Goal: Task Accomplishment & Management: Manage account settings

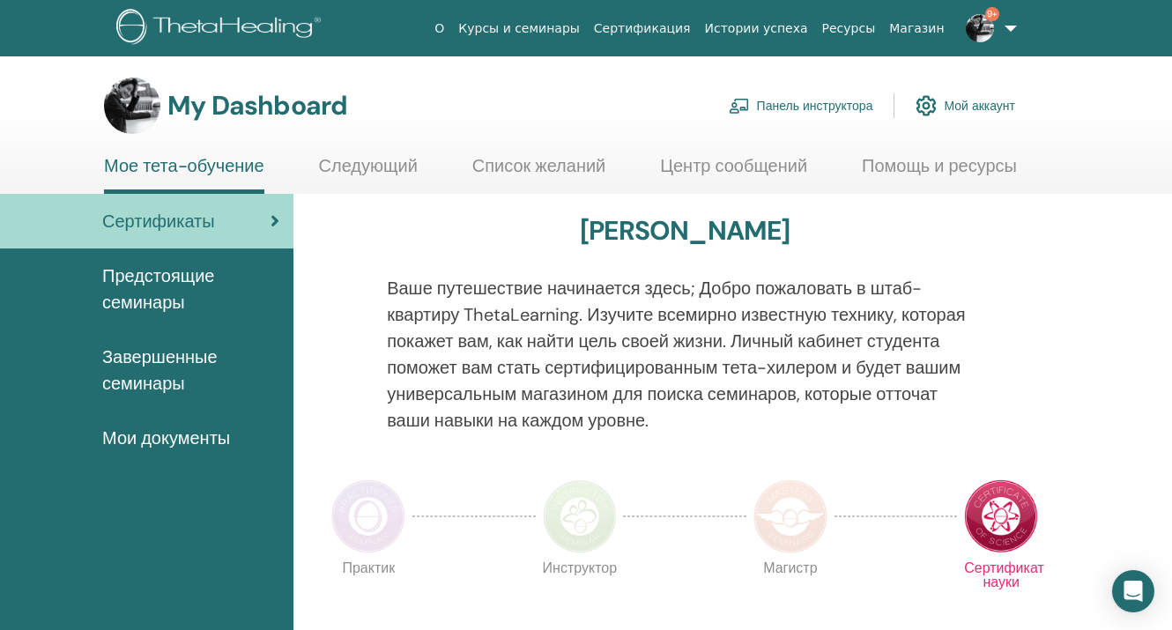
click at [776, 106] on link "Панель инструктора" at bounding box center [801, 105] width 145 height 39
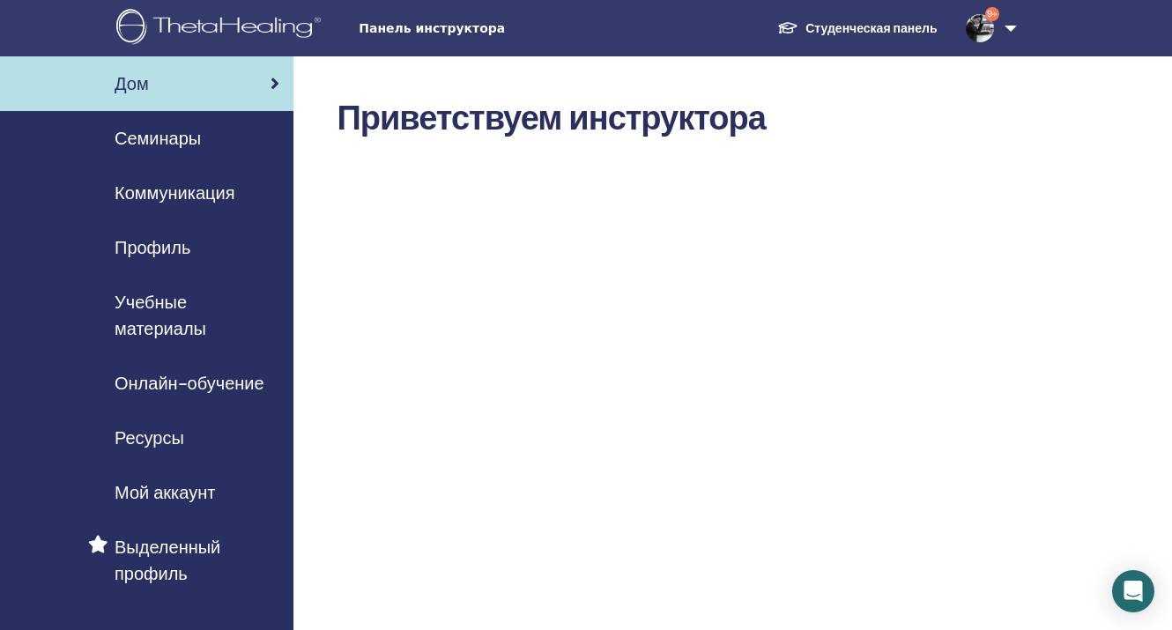
click at [147, 127] on span "Семинары" at bounding box center [158, 138] width 86 height 26
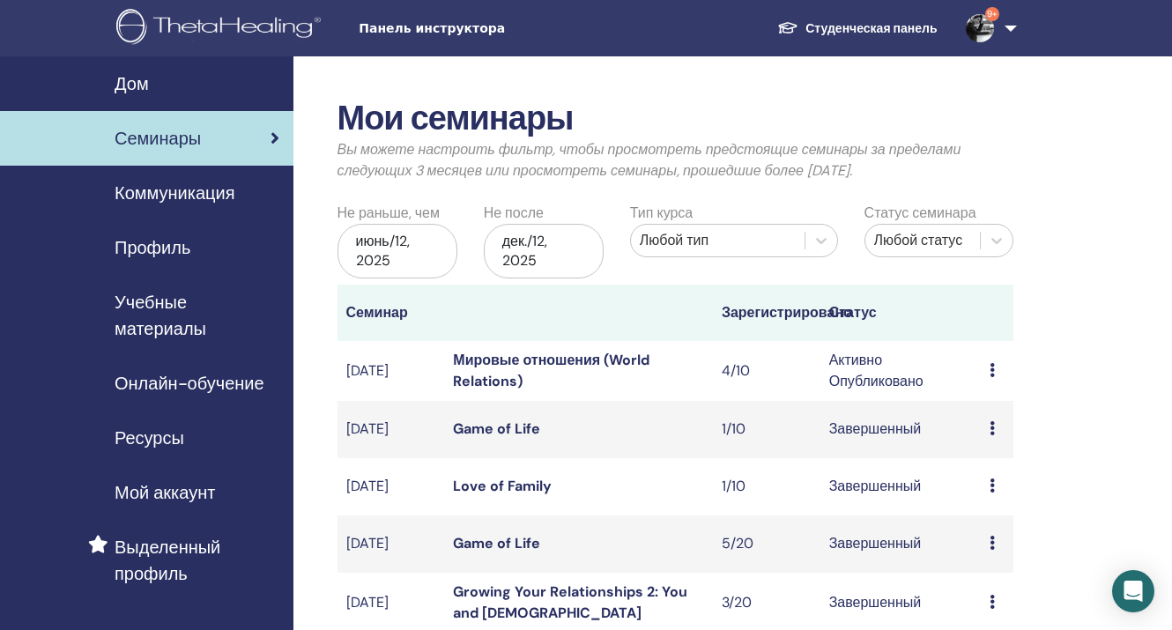
scroll to position [17, 0]
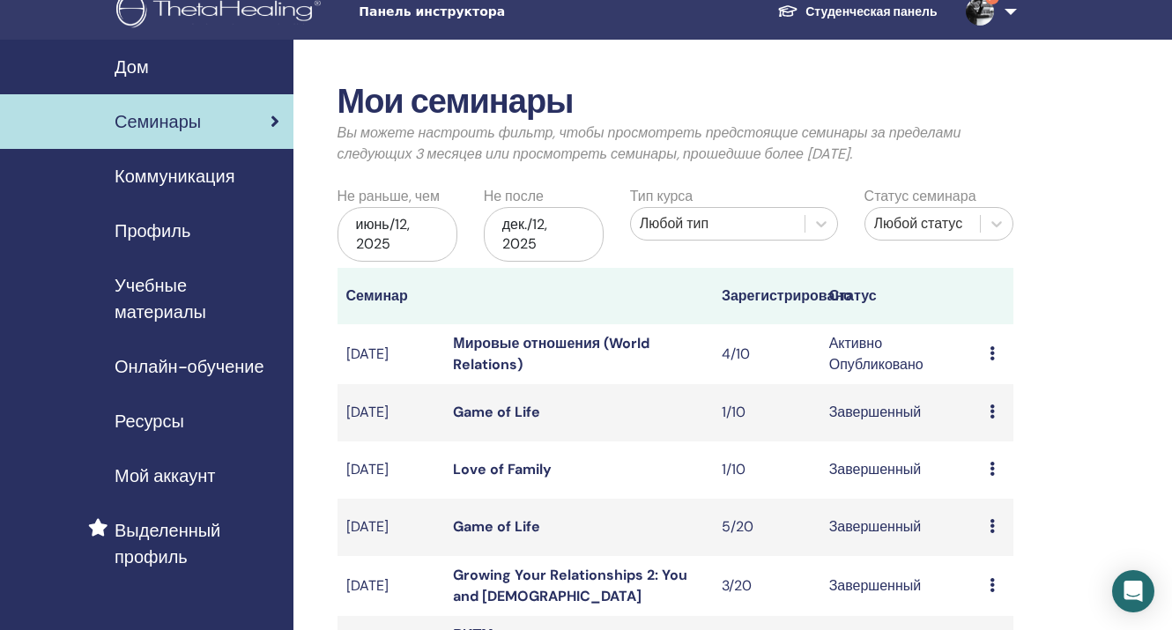
click at [510, 343] on link "Мировые отношения (World Relations)" at bounding box center [551, 354] width 197 height 40
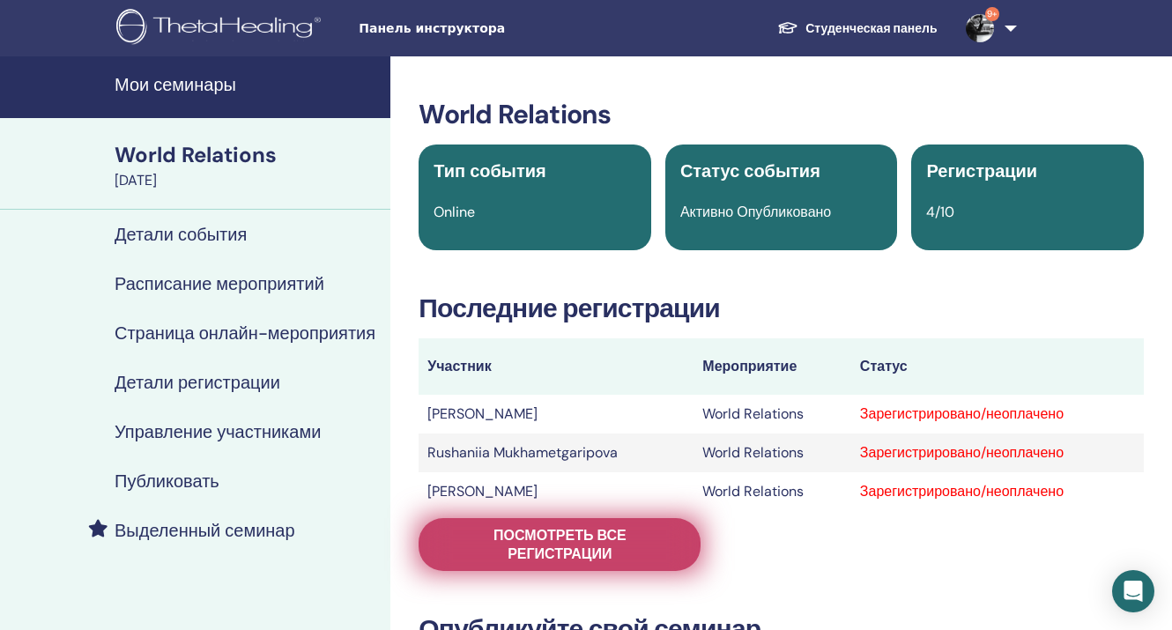
click at [520, 551] on span "Посмотреть все регистрации" at bounding box center [560, 544] width 238 height 37
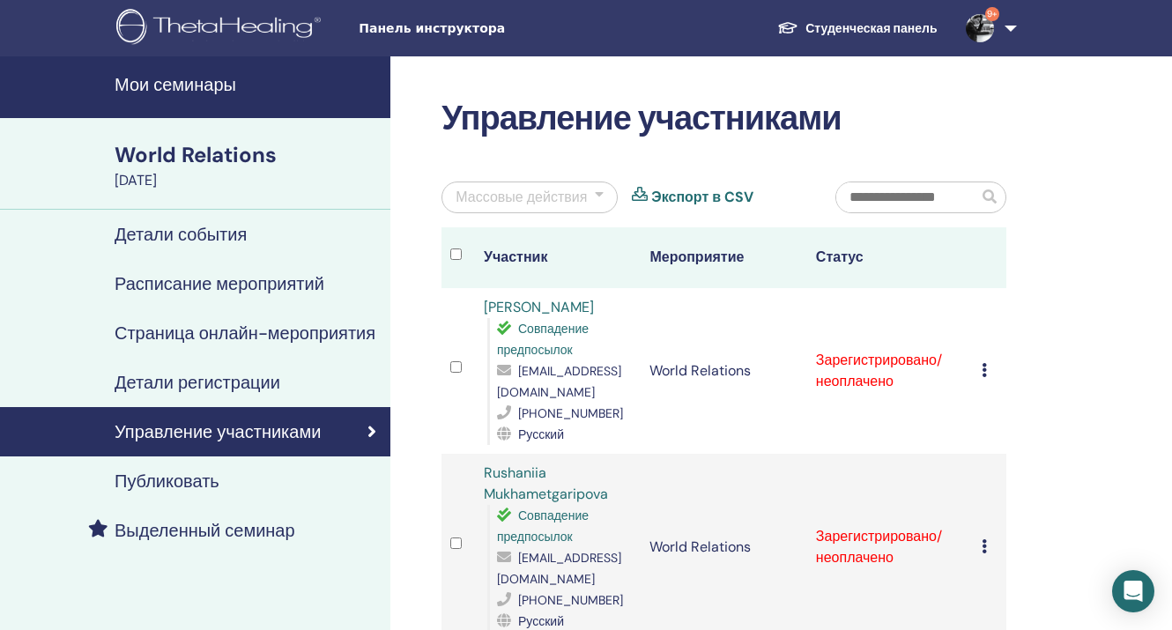
click at [596, 198] on div at bounding box center [599, 197] width 9 height 21
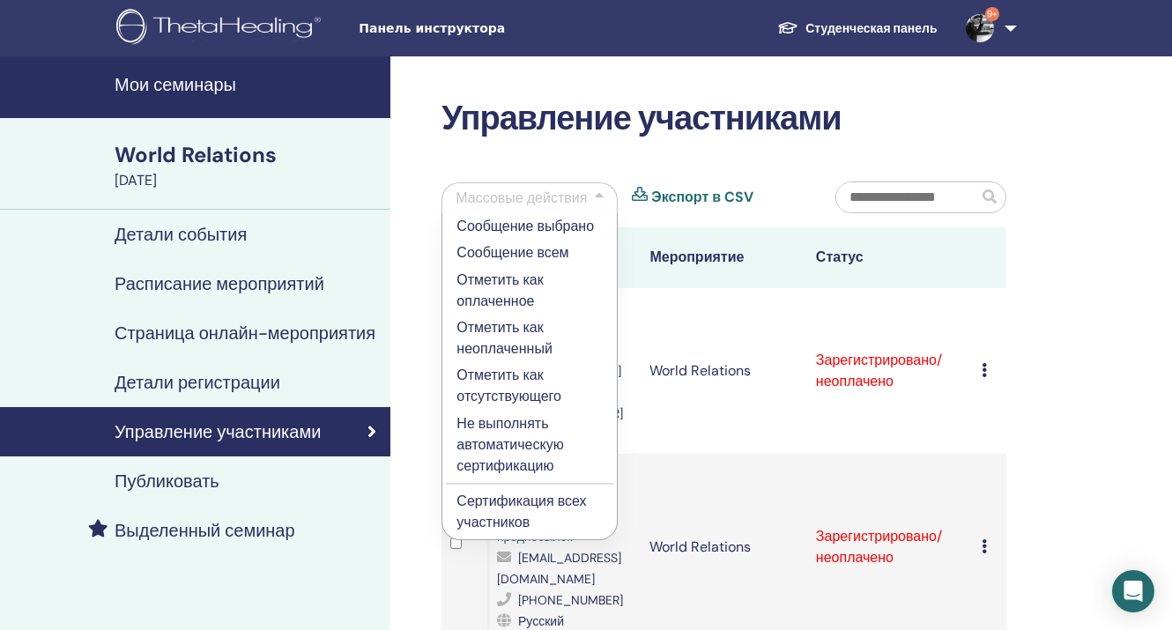
click at [530, 305] on p "Отметить как оплаченное" at bounding box center [530, 291] width 146 height 42
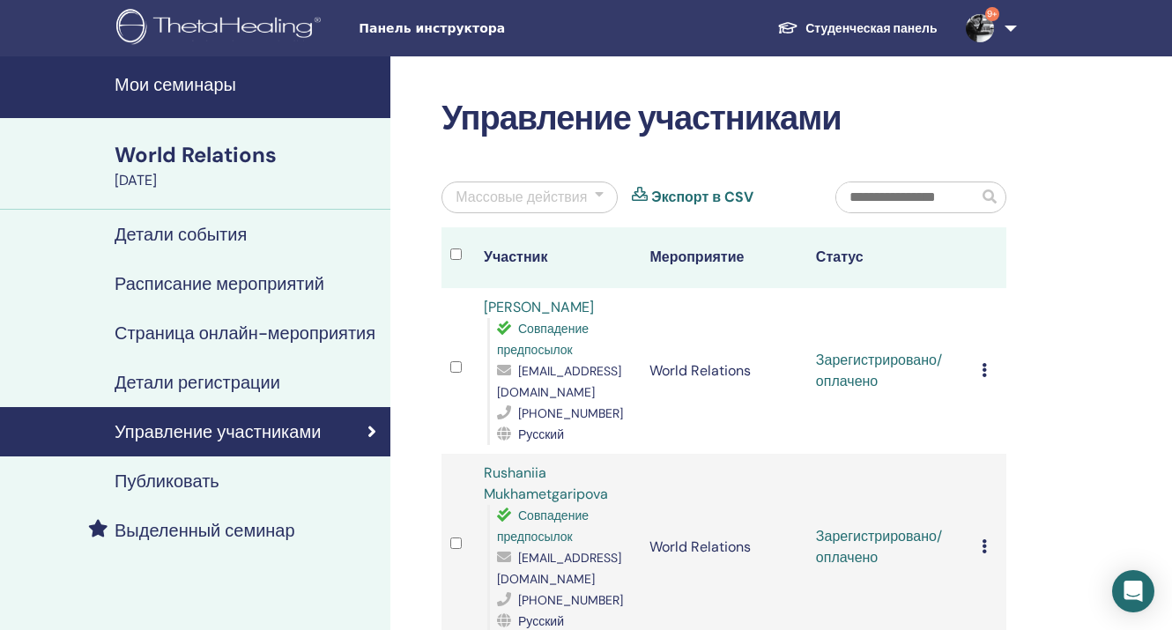
click at [601, 189] on div at bounding box center [599, 197] width 9 height 21
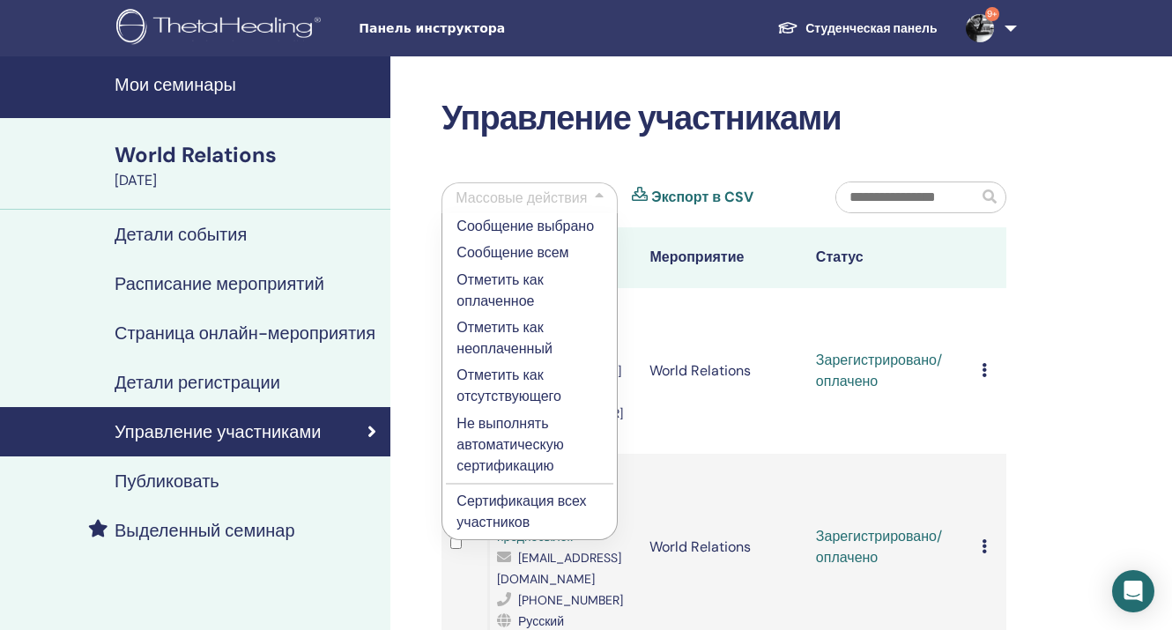
click at [524, 501] on p "Сертификация всех участников" at bounding box center [530, 512] width 146 height 42
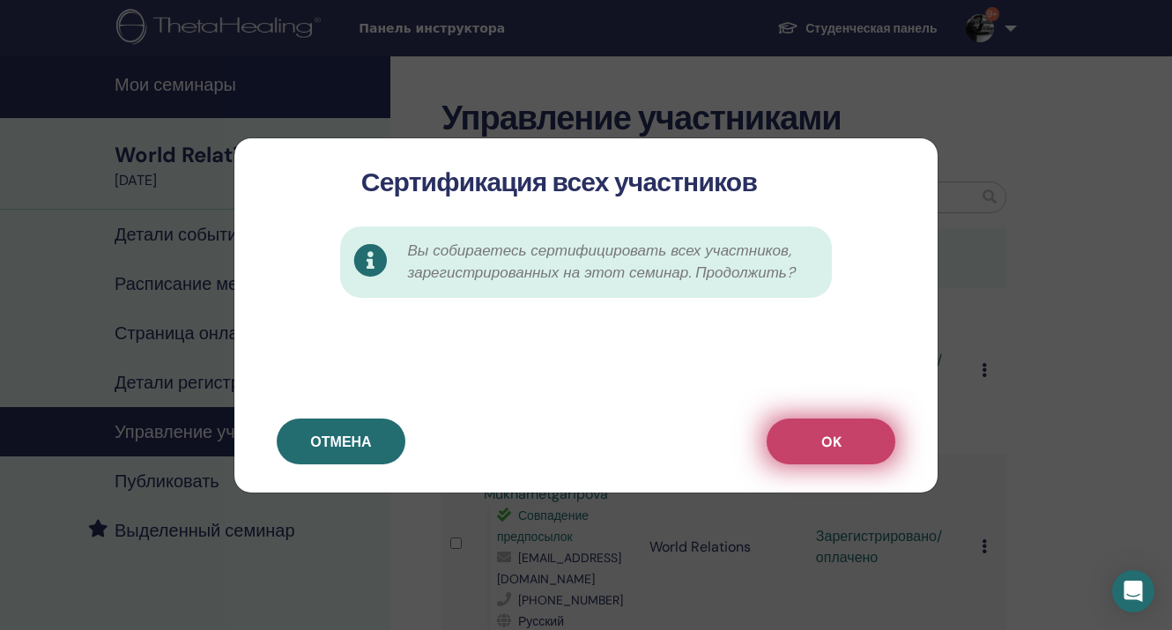
click at [805, 449] on button "OK" at bounding box center [831, 442] width 129 height 46
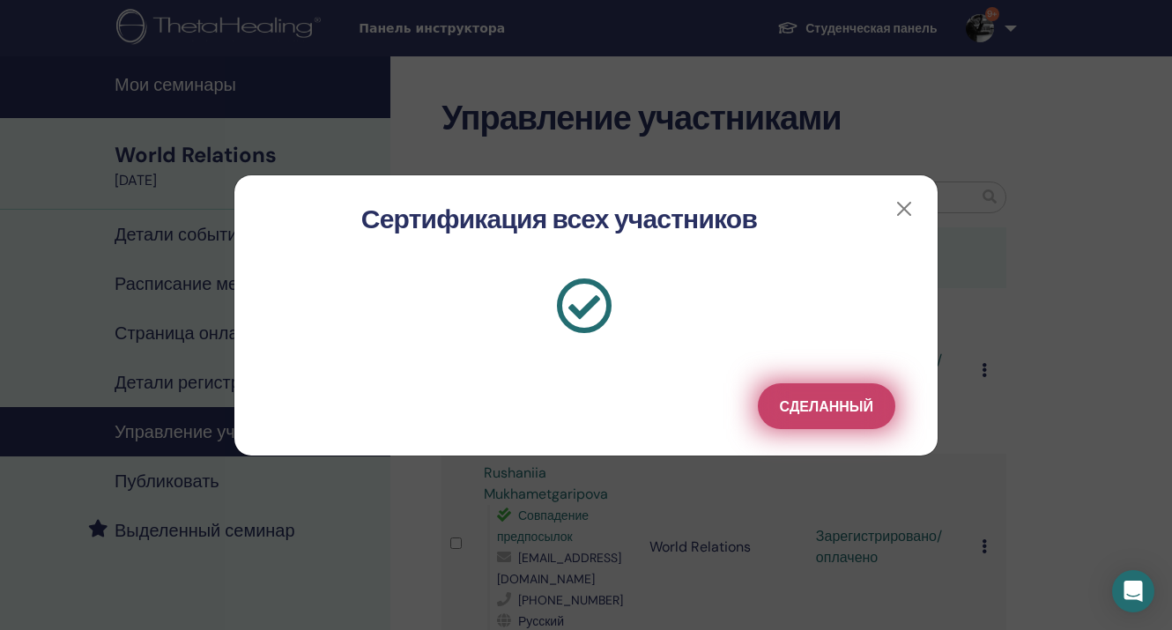
click at [794, 408] on span "Сделанный" at bounding box center [826, 406] width 93 height 19
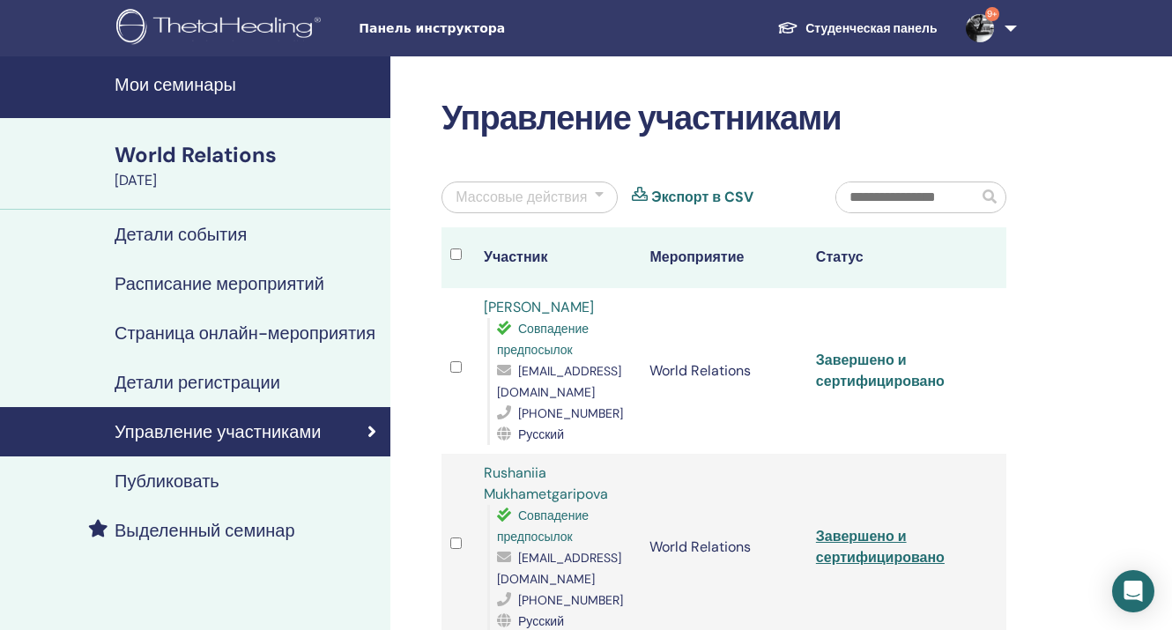
click at [838, 352] on link "Завершено и сертифицировано" at bounding box center [880, 371] width 129 height 40
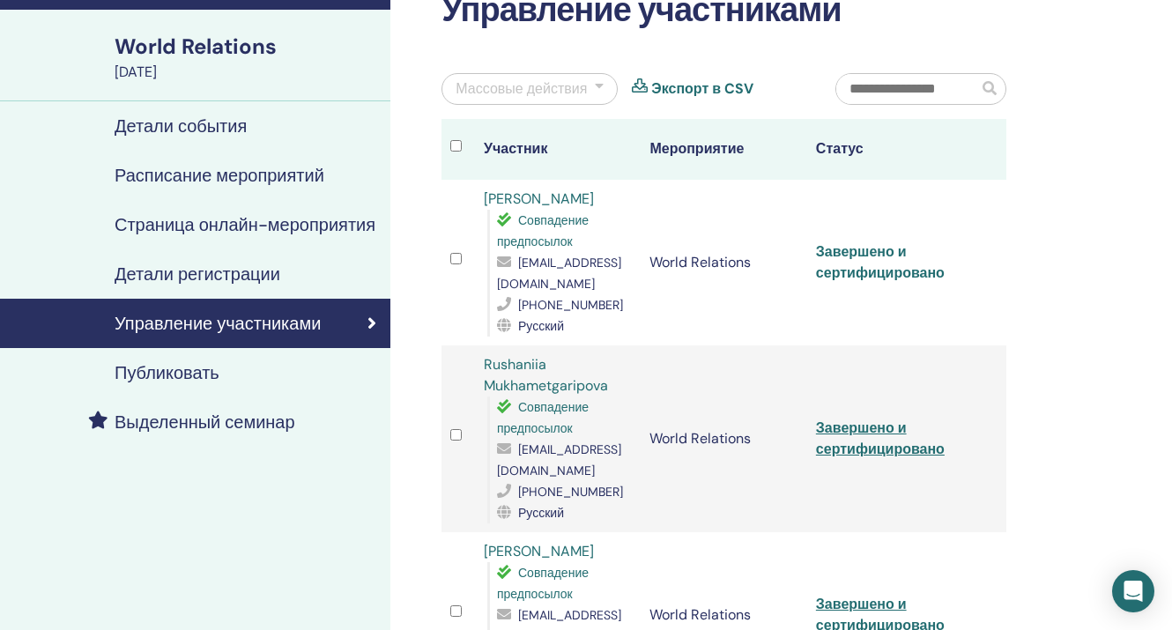
scroll to position [112, 0]
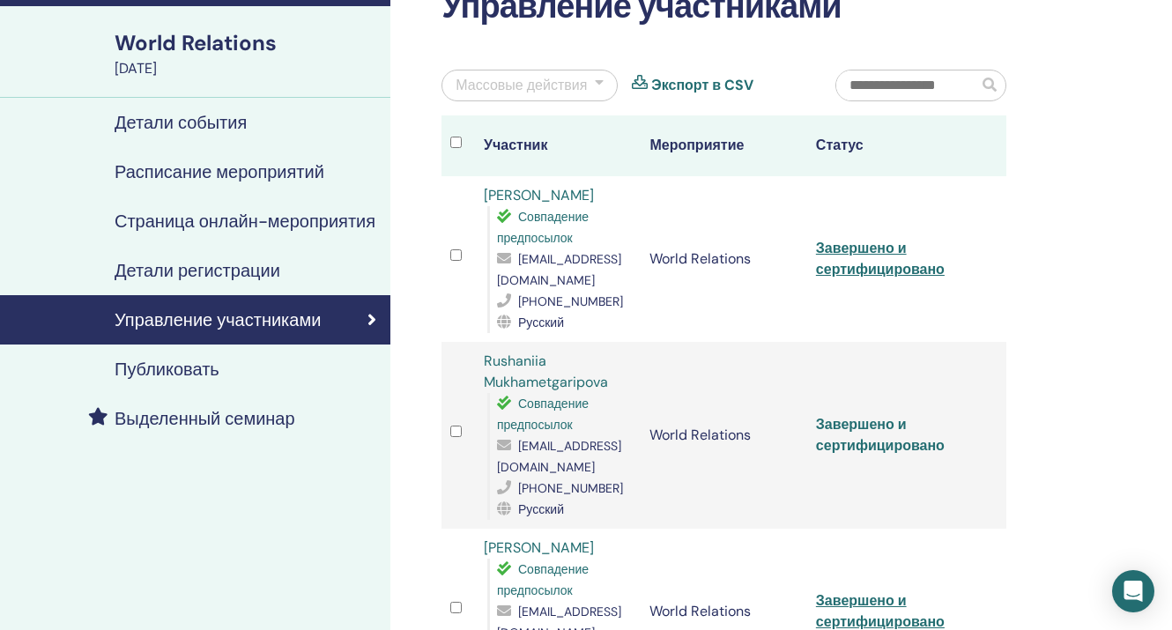
click at [873, 415] on link "Завершено и сертифицировано" at bounding box center [880, 435] width 129 height 40
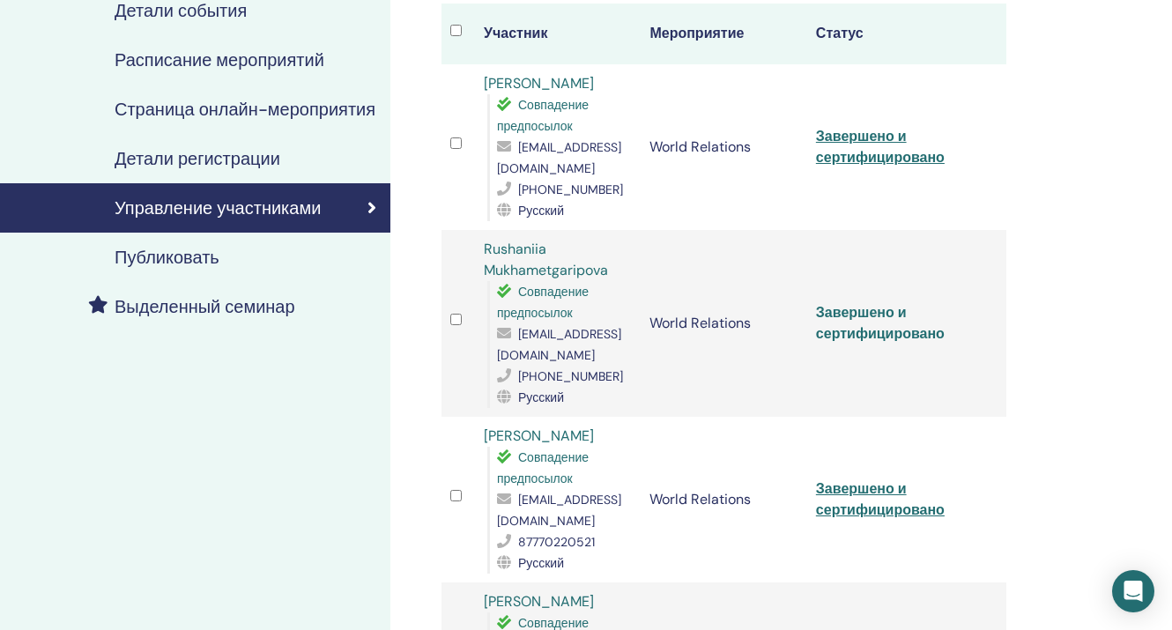
scroll to position [277, 0]
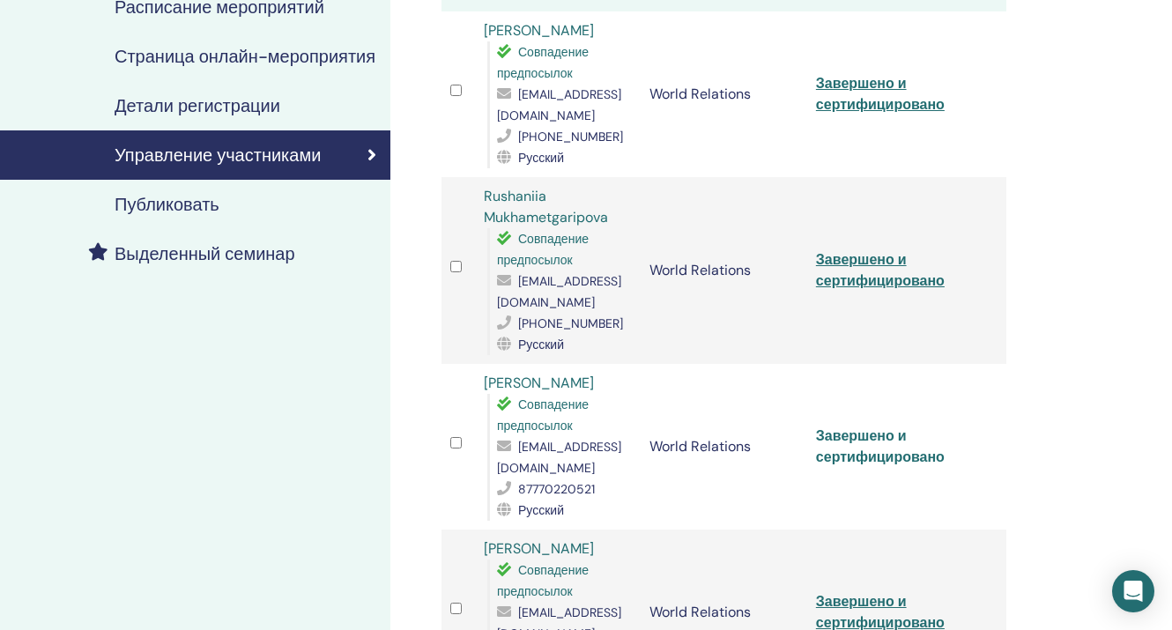
click at [862, 427] on link "Завершено и сертифицировано" at bounding box center [880, 447] width 129 height 40
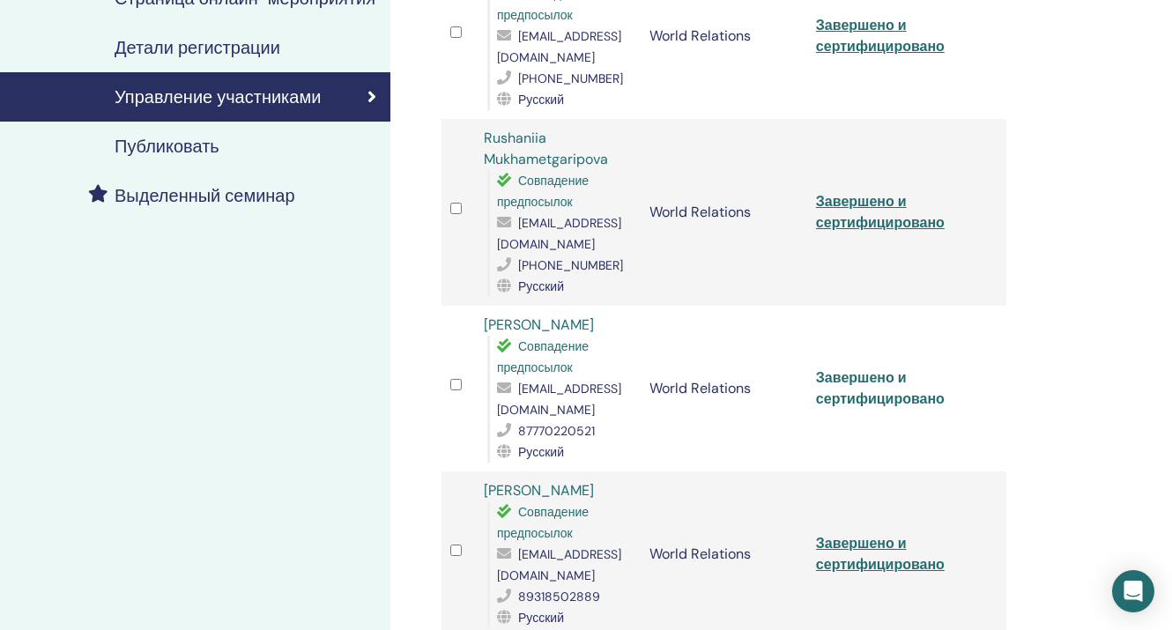
scroll to position [347, 0]
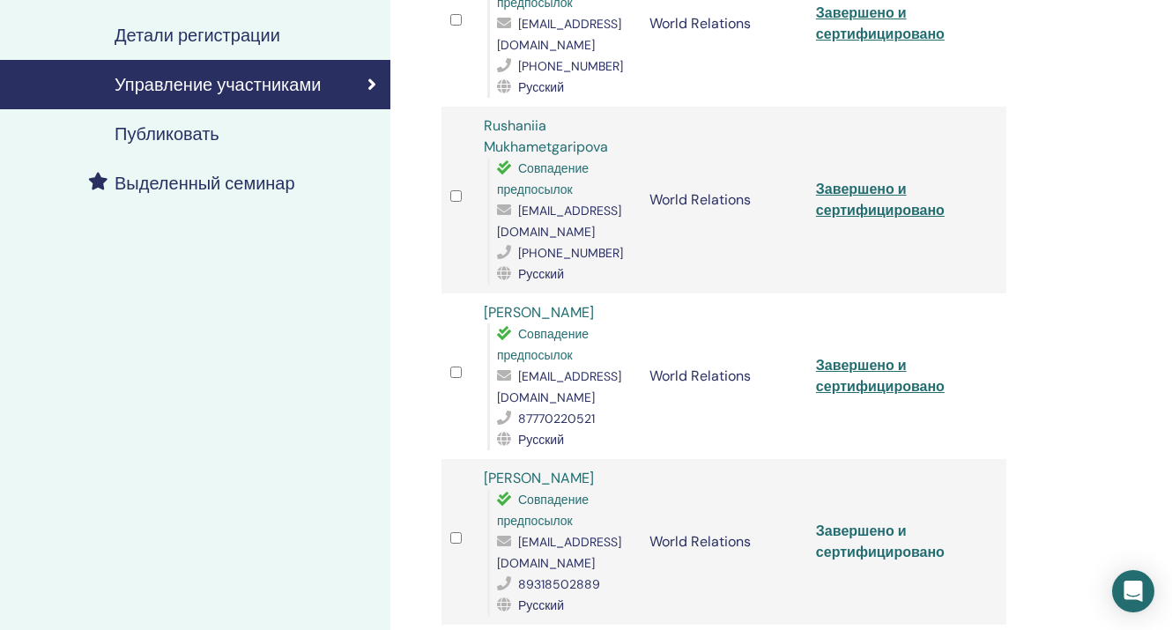
click at [850, 522] on link "Завершено и сертифицировано" at bounding box center [880, 542] width 129 height 40
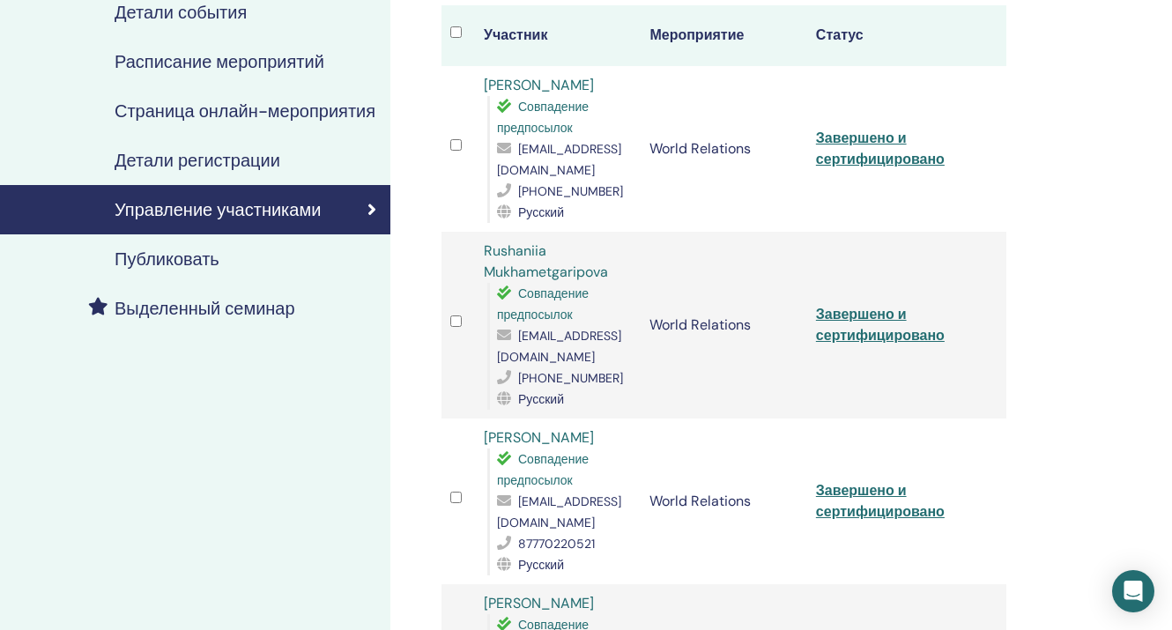
scroll to position [0, 0]
